Goal: Transaction & Acquisition: Purchase product/service

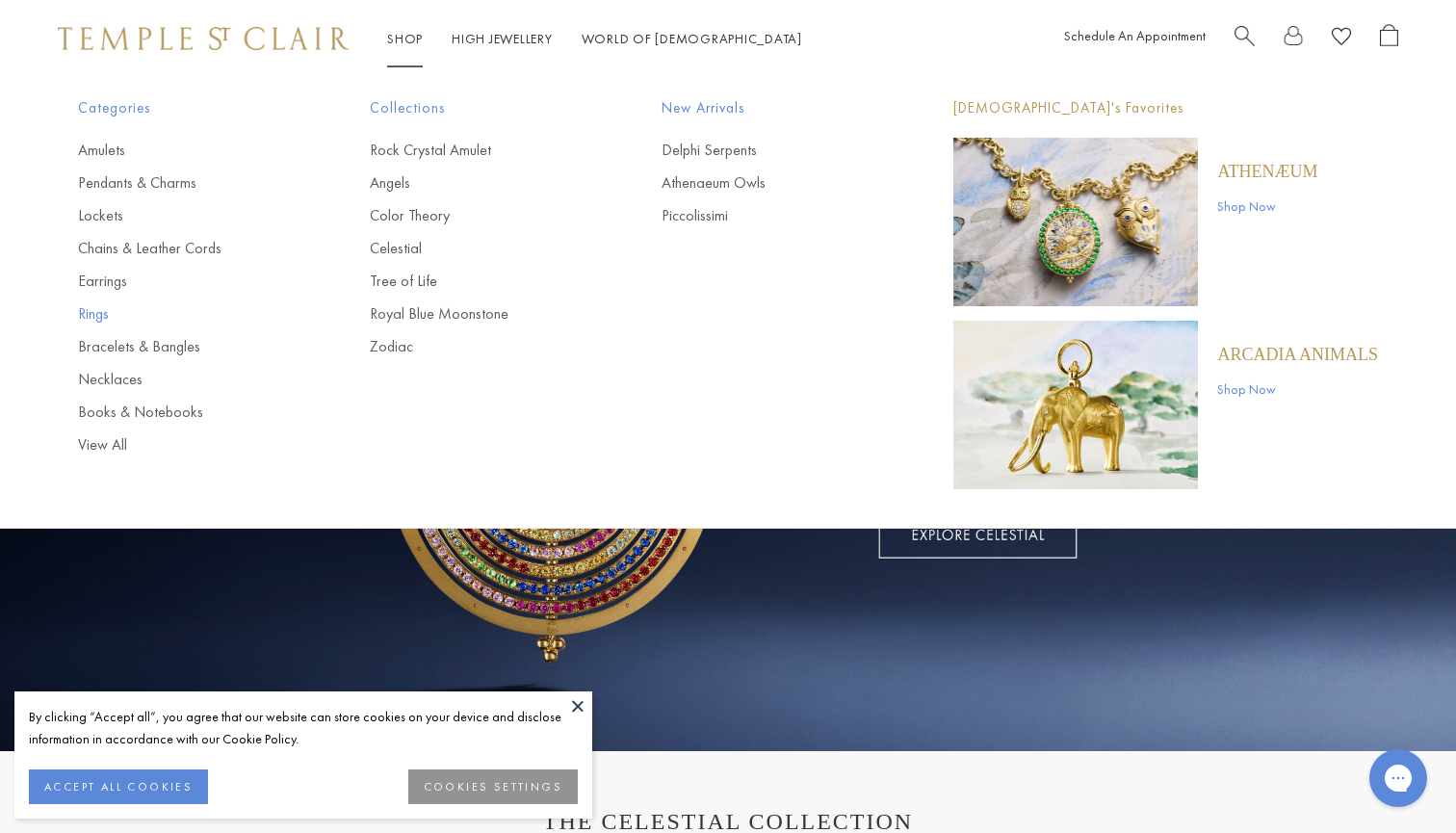
click at [102, 309] on link "Rings" at bounding box center [184, 313] width 214 height 21
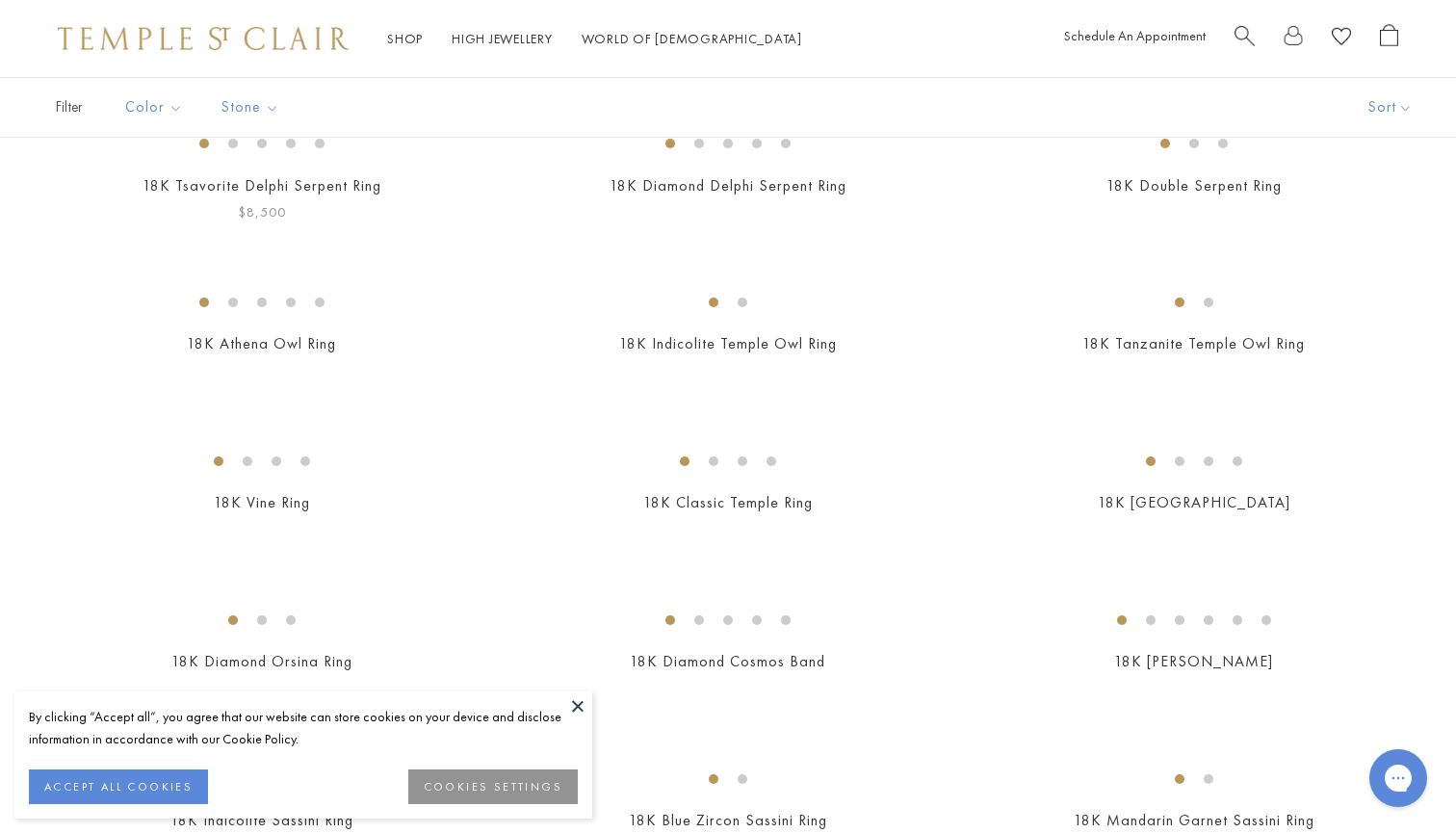
scroll to position [202, 0]
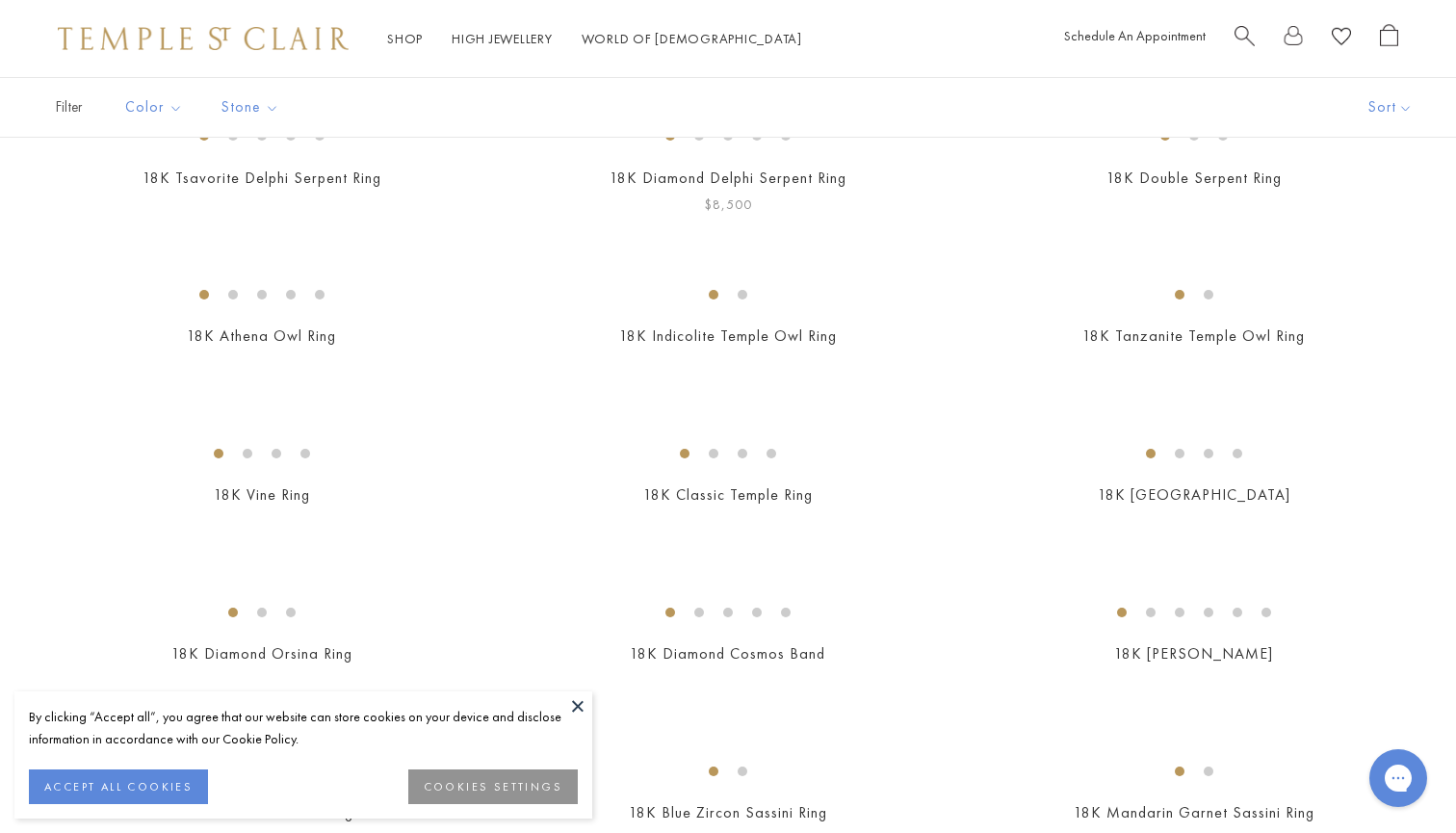
click at [0, 0] on img at bounding box center [0, 0] width 0 height 0
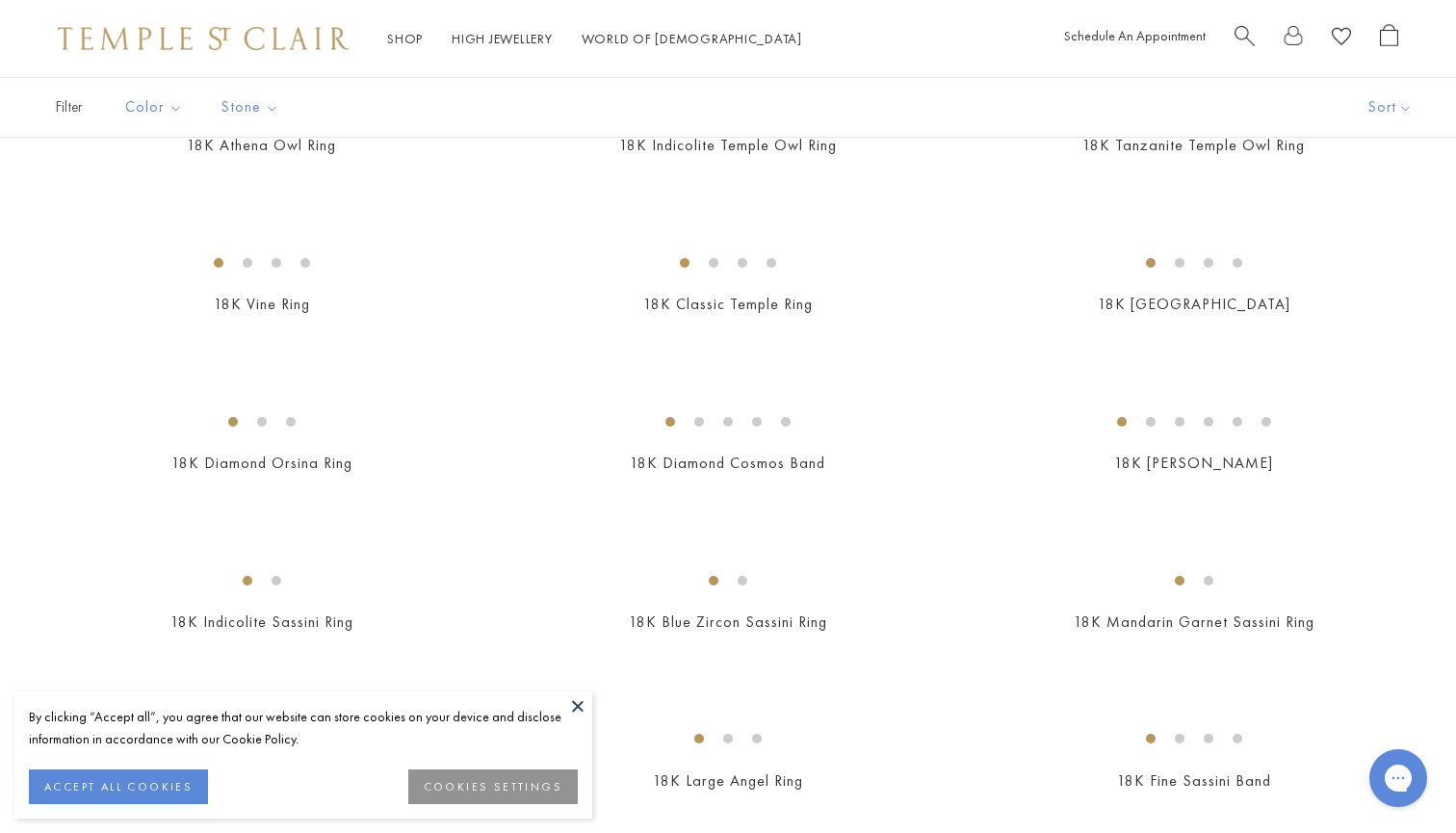
scroll to position [408, 0]
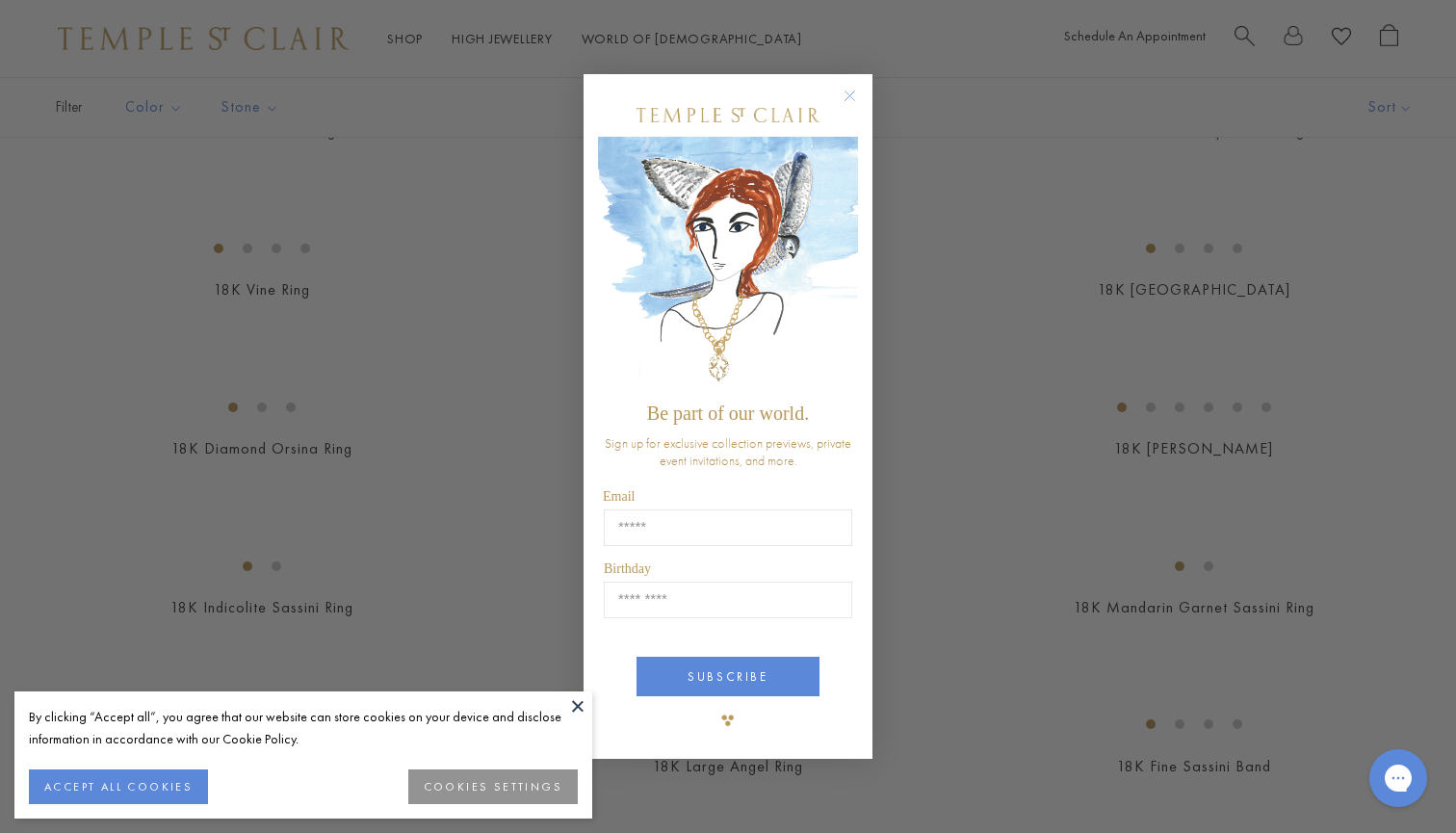
click at [850, 86] on circle "Close dialog" at bounding box center [850, 95] width 23 height 23
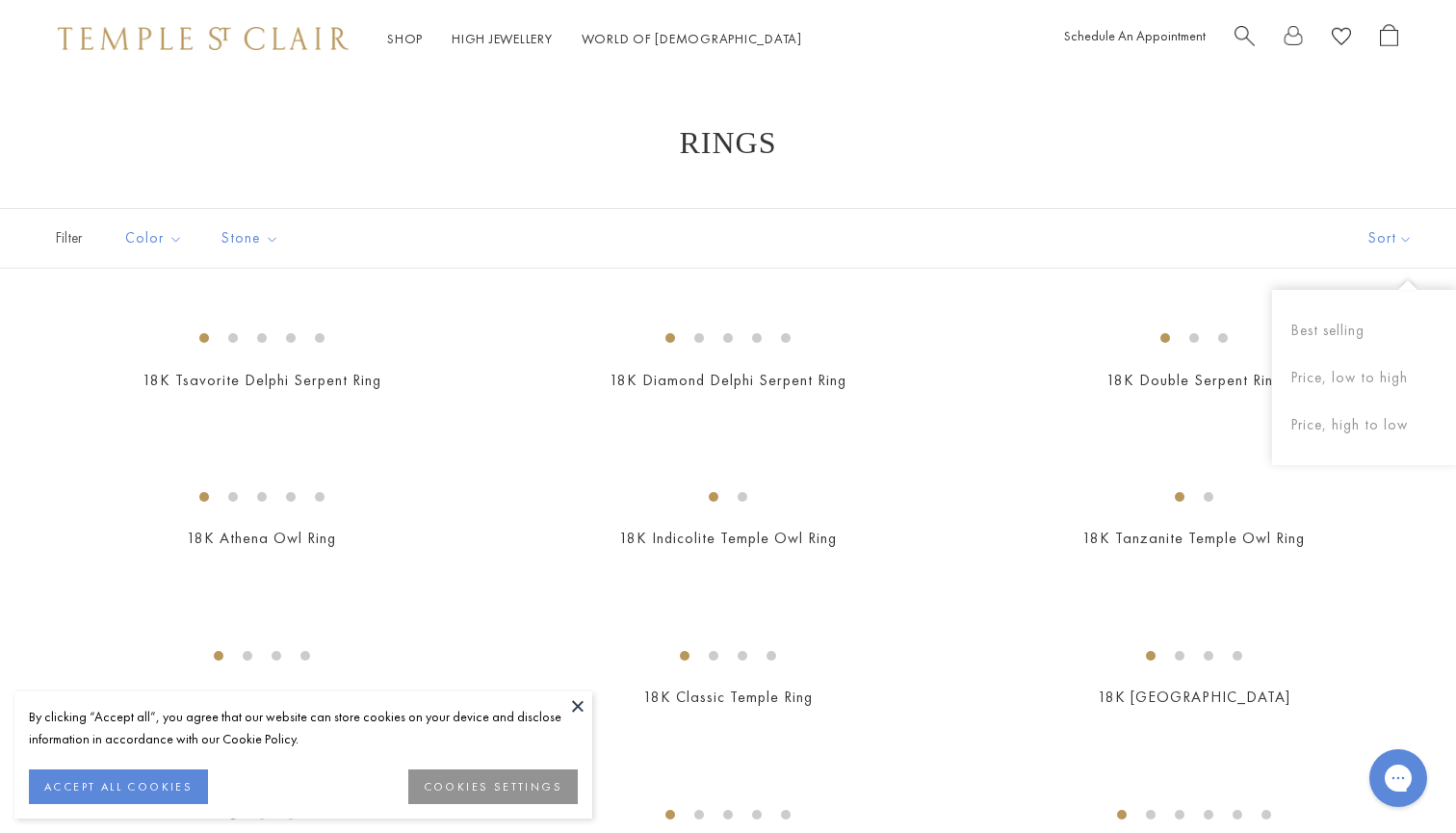
scroll to position [0, 0]
click at [1390, 239] on button "Sort" at bounding box center [1389, 238] width 131 height 59
click at [1350, 383] on button "Price, low to high" at bounding box center [1363, 374] width 184 height 47
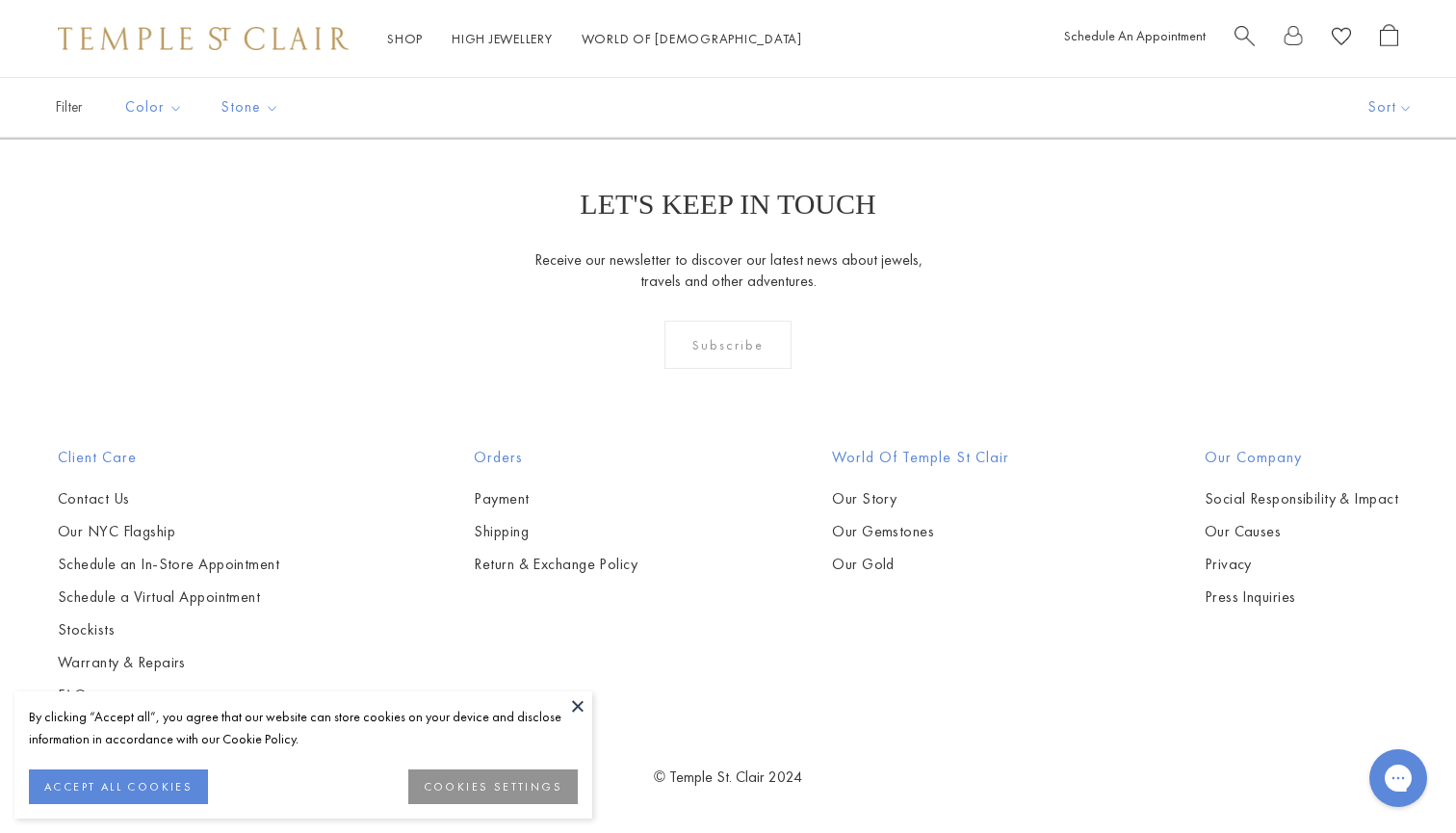
scroll to position [4165, 0]
click at [573, 699] on button at bounding box center [577, 705] width 29 height 29
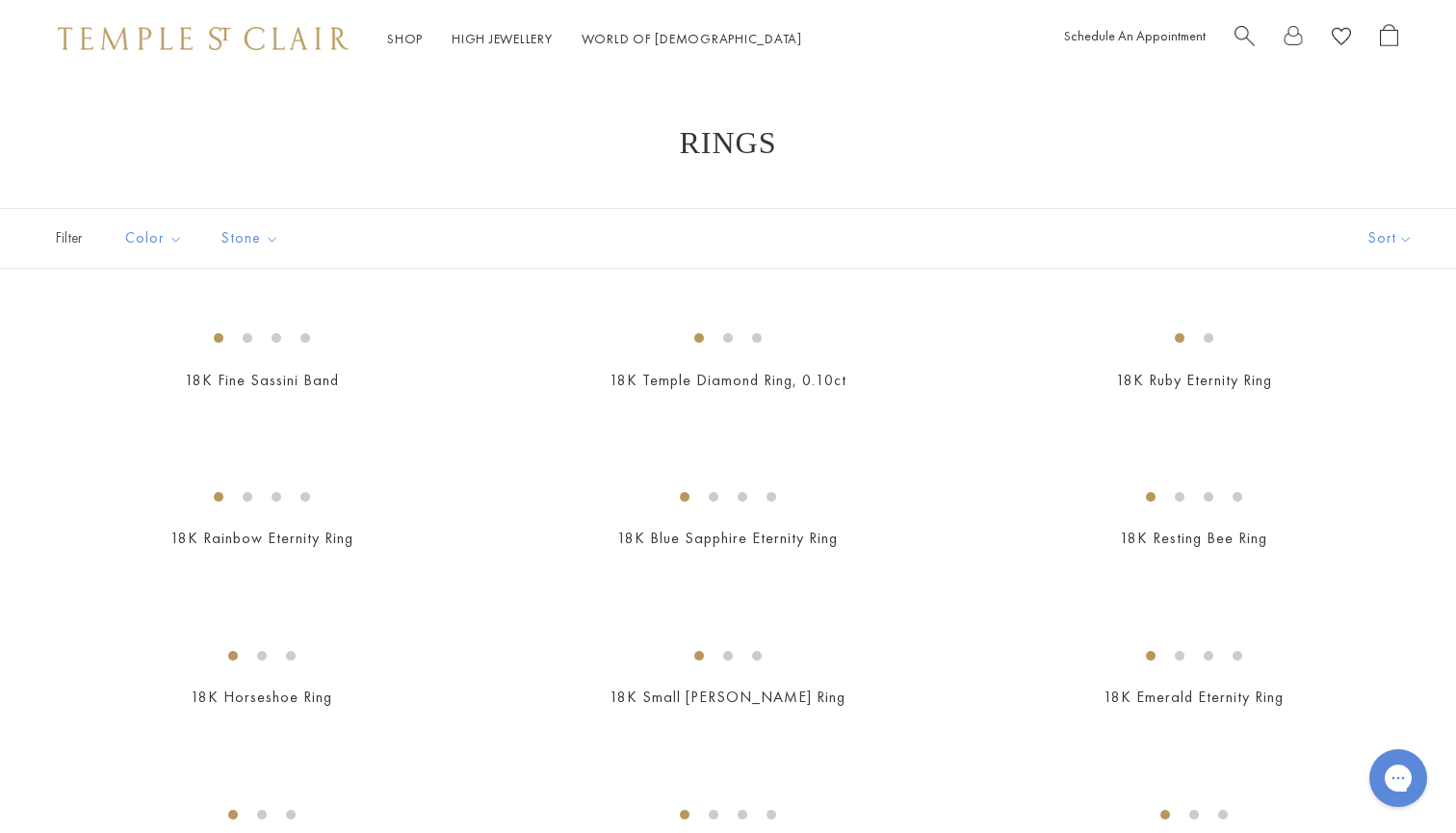
scroll to position [0, 0]
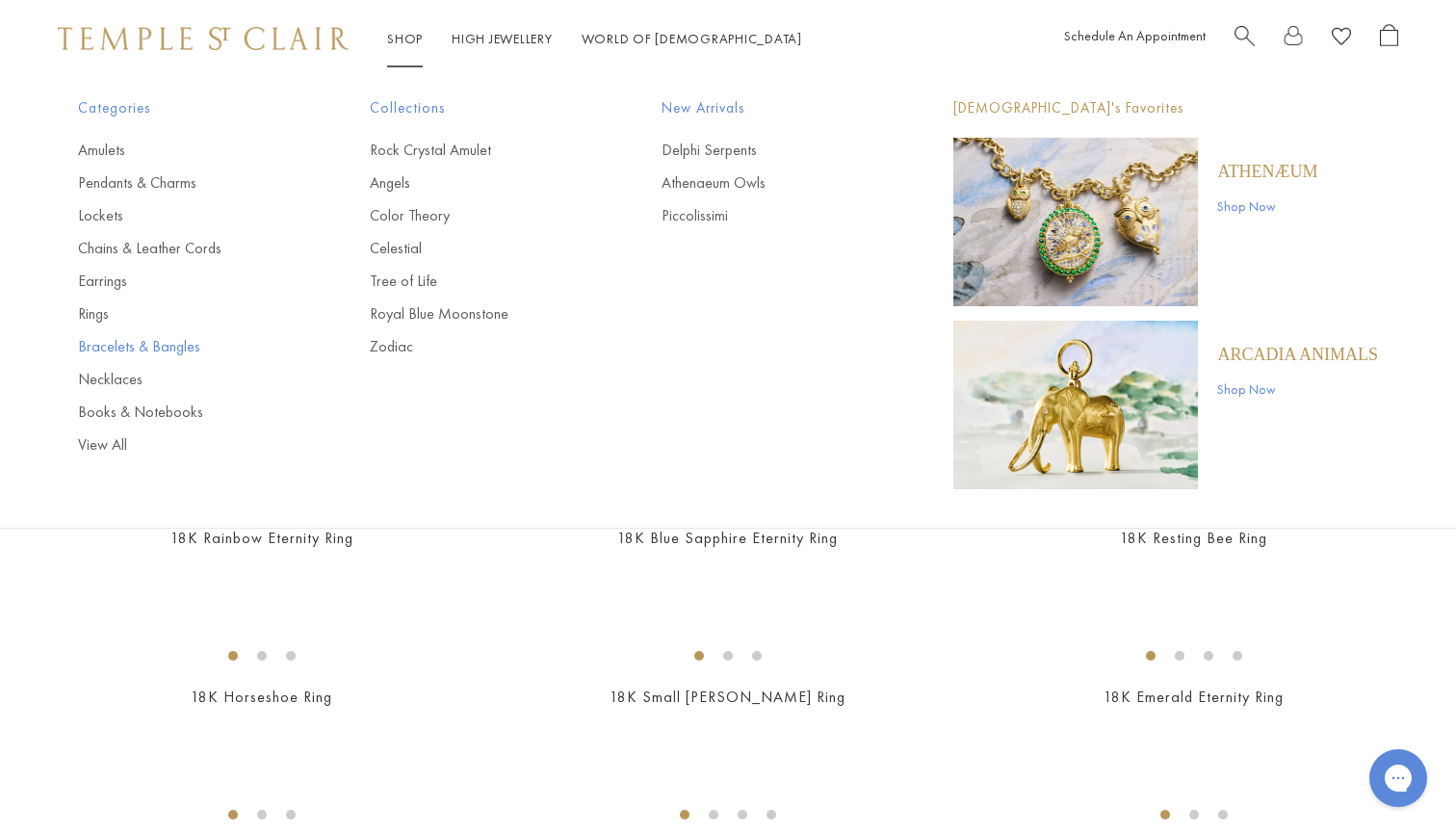
click at [123, 350] on link "Bracelets & Bangles" at bounding box center [184, 346] width 214 height 21
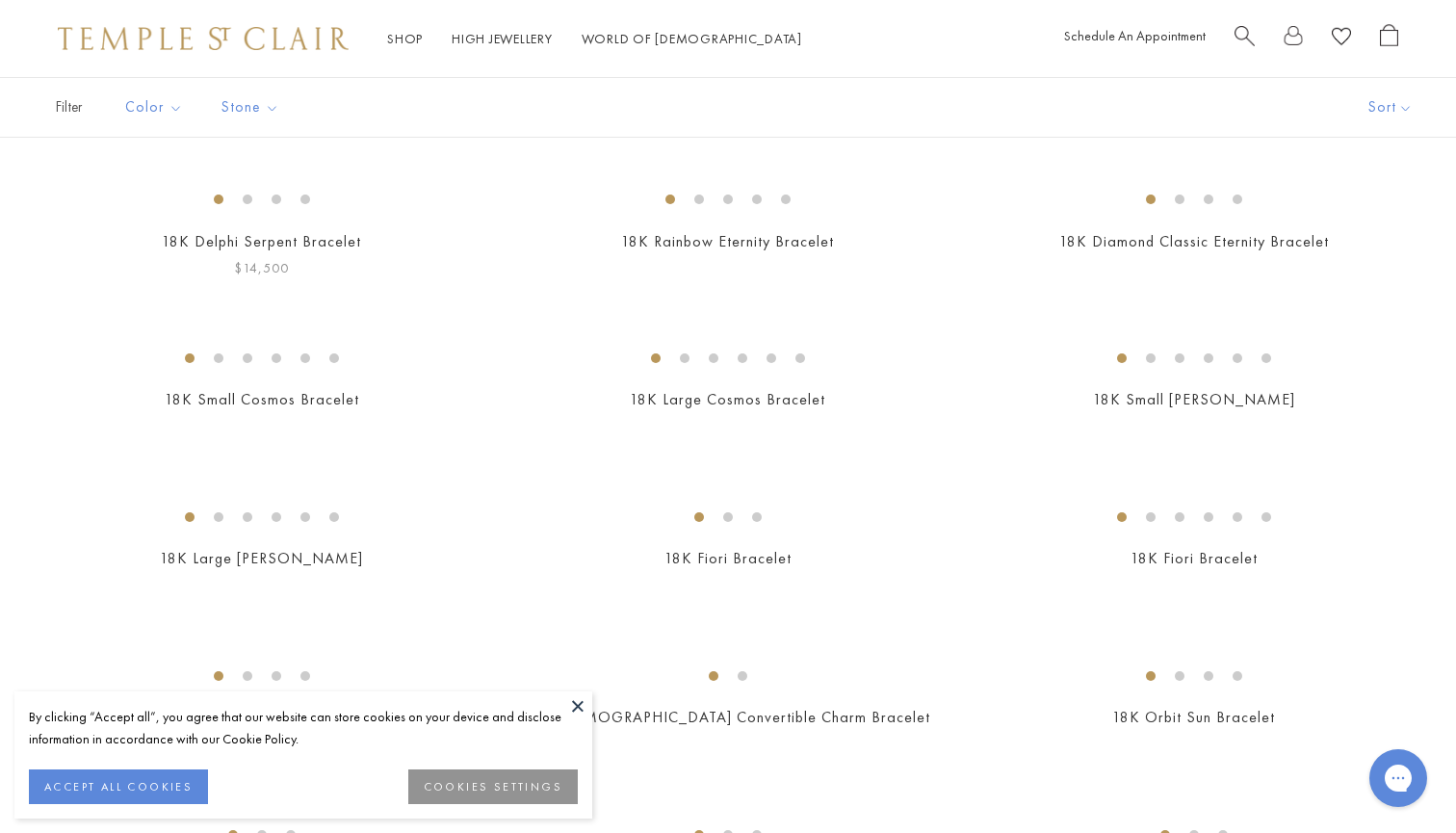
scroll to position [140, 0]
click at [1403, 113] on button "Sort" at bounding box center [1389, 107] width 131 height 59
